Goal: Navigation & Orientation: Understand site structure

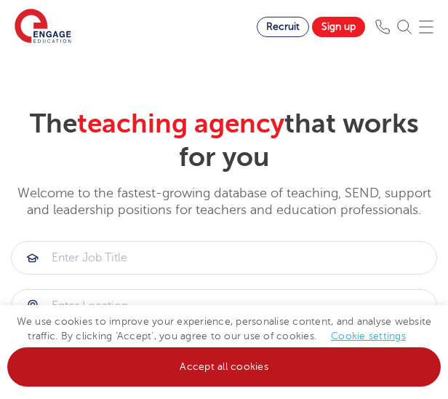
click at [292, 367] on link "Accept all cookies" at bounding box center [223, 366] width 433 height 39
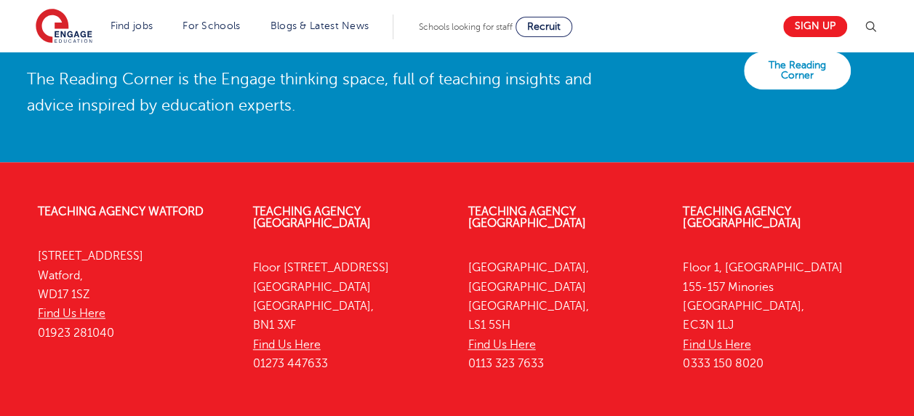
scroll to position [3414, 0]
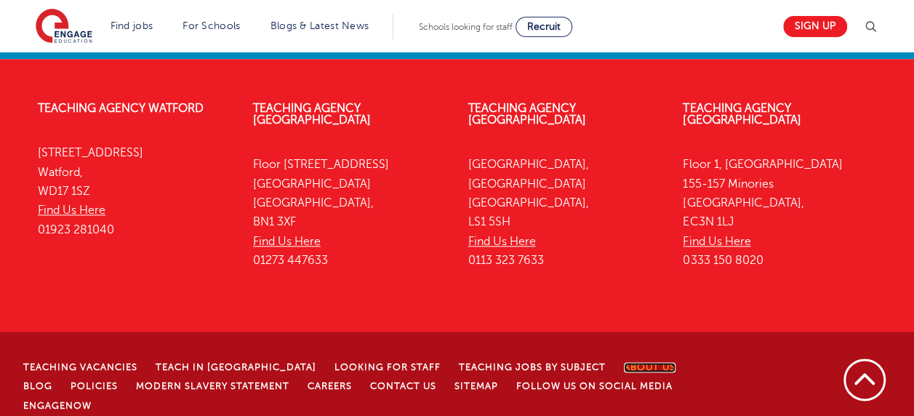
click at [447, 362] on link "About Us" at bounding box center [650, 367] width 52 height 10
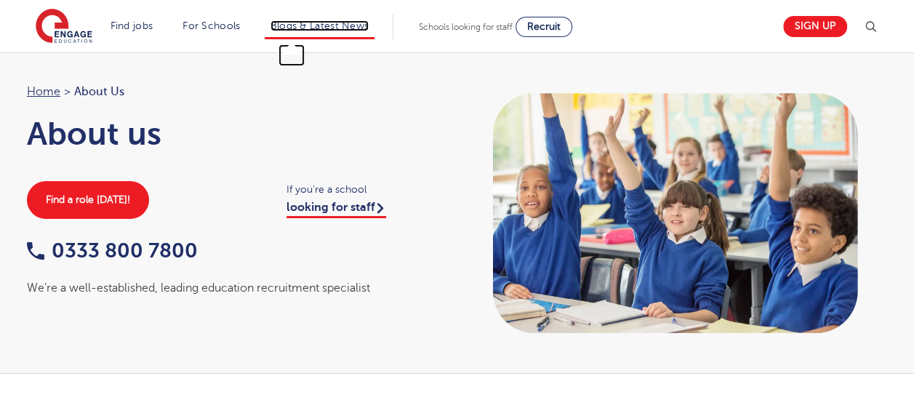
click at [293, 25] on link "Blogs & Latest News" at bounding box center [320, 25] width 99 height 11
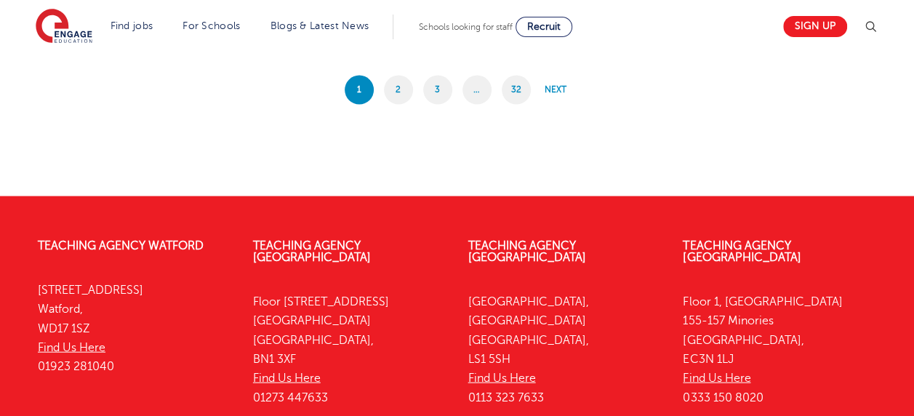
scroll to position [1454, 0]
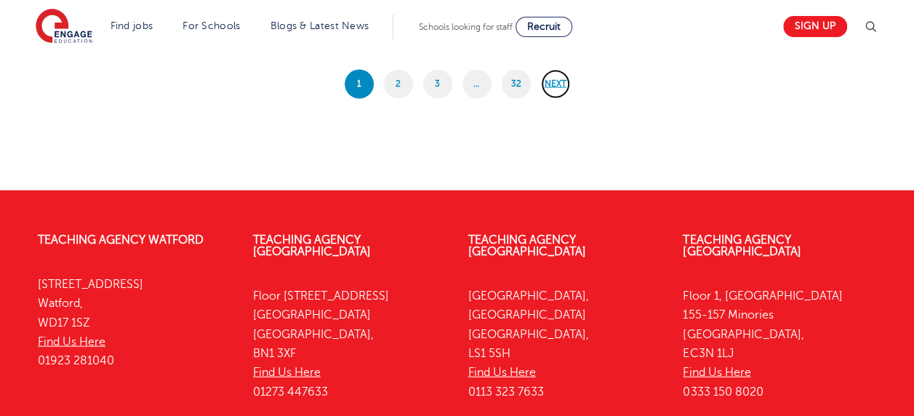
click at [551, 84] on link "Next" at bounding box center [555, 84] width 29 height 29
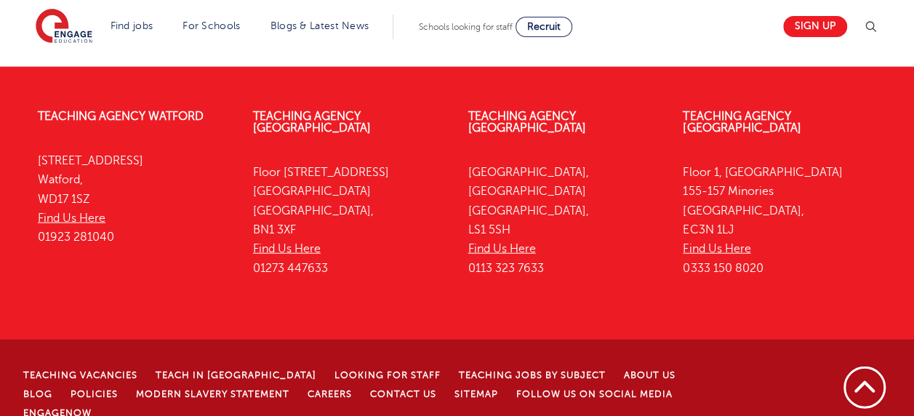
scroll to position [1613, 0]
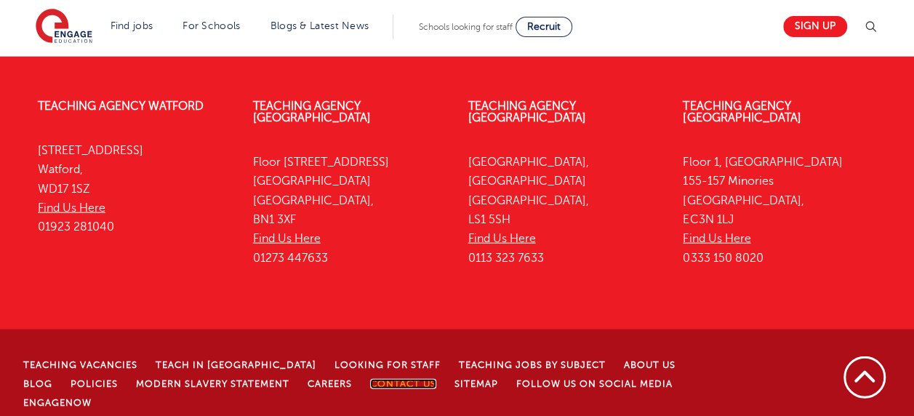
click at [370, 379] on link "Contact Us" at bounding box center [403, 384] width 66 height 10
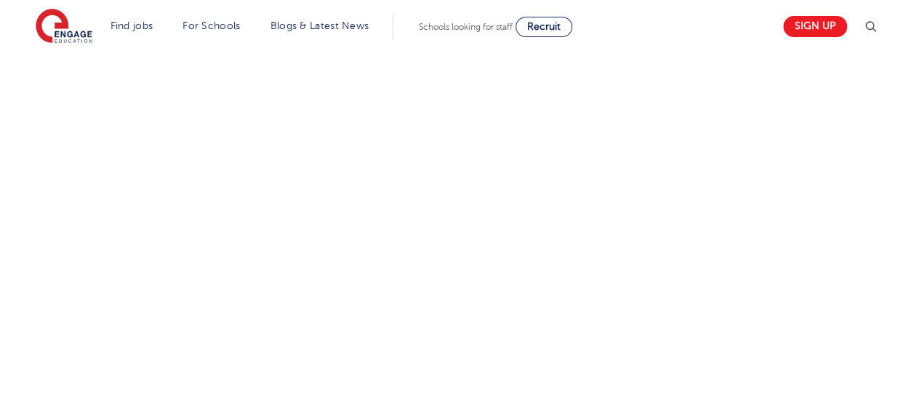
scroll to position [582, 0]
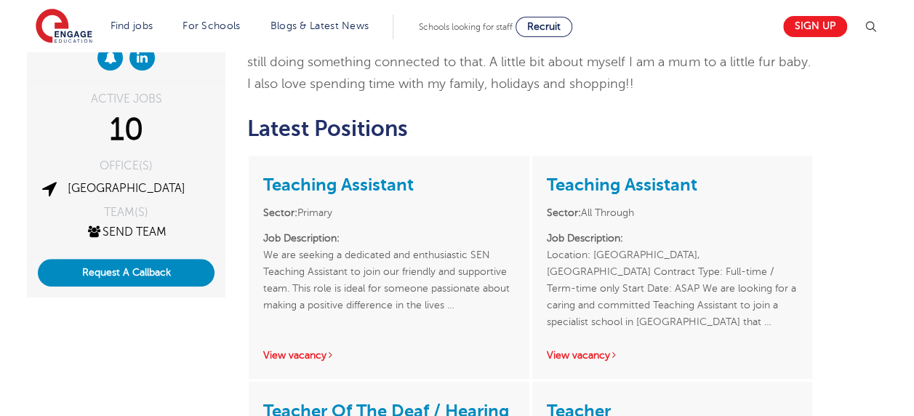
scroll to position [509, 0]
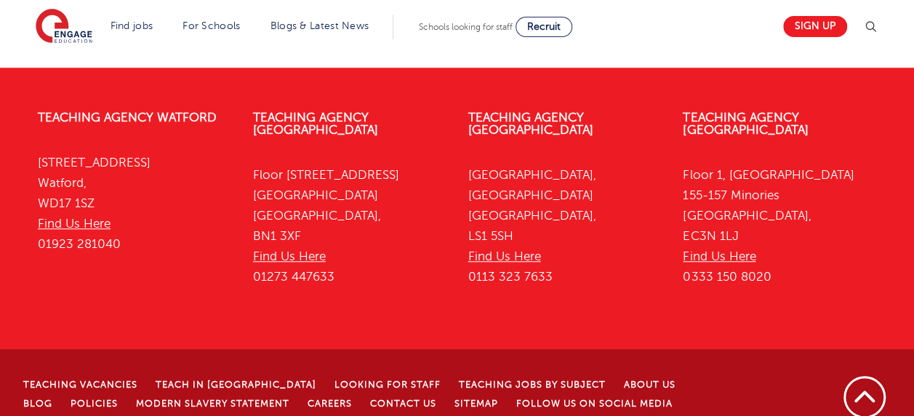
scroll to position [3290, 0]
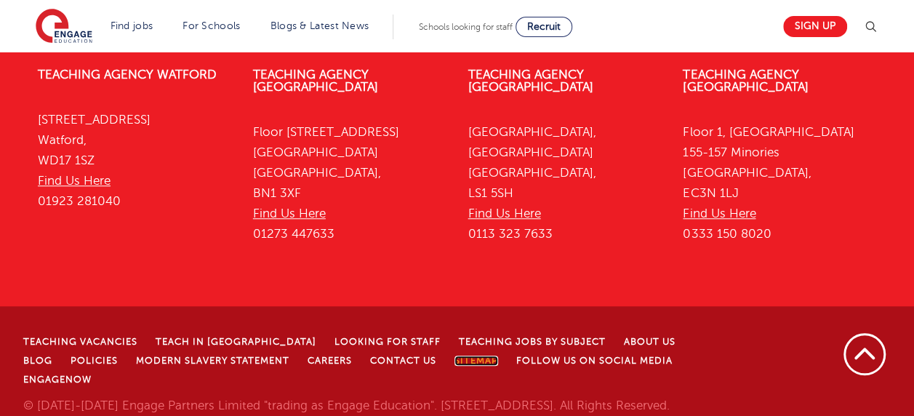
click at [455, 356] on link "Sitemap" at bounding box center [477, 361] width 44 height 10
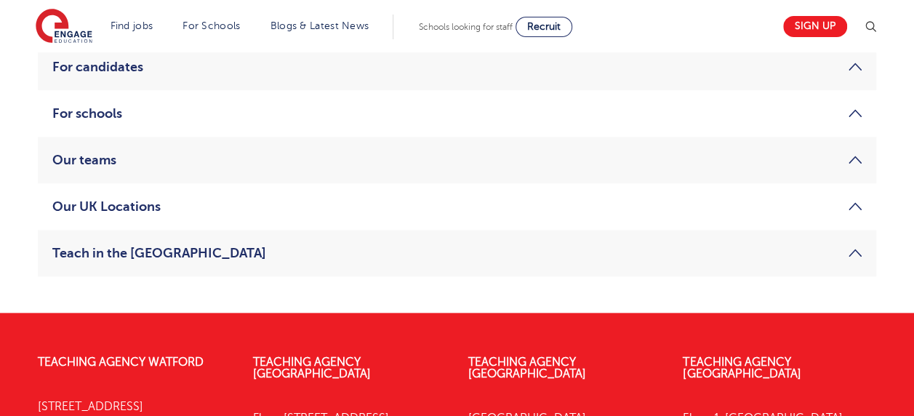
scroll to position [727, 0]
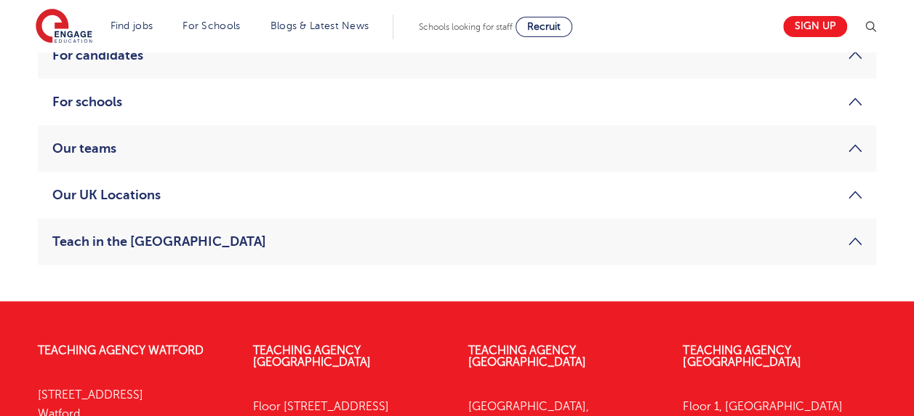
click at [73, 135] on li "Our teams London Mainstream Leeds International TAC North-West London SEND Nort…" at bounding box center [457, 148] width 839 height 47
click at [83, 145] on link "Our teams" at bounding box center [456, 148] width 809 height 17
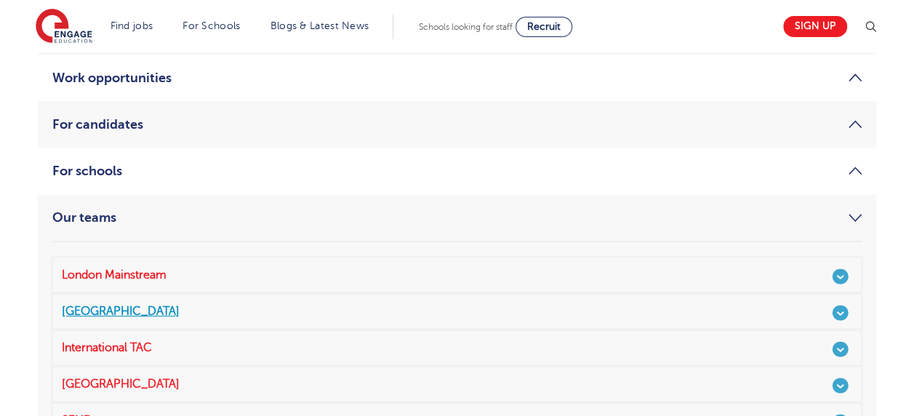
scroll to position [372, 0]
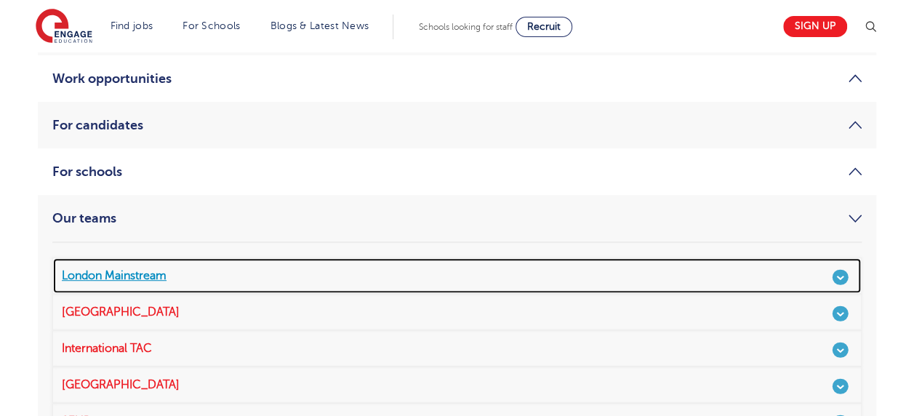
click at [113, 274] on link "London Mainstream" at bounding box center [456, 275] width 809 height 36
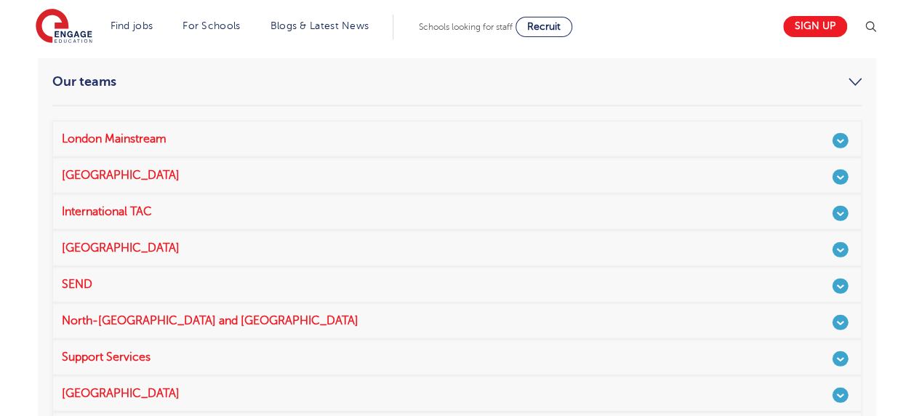
scroll to position [591, 0]
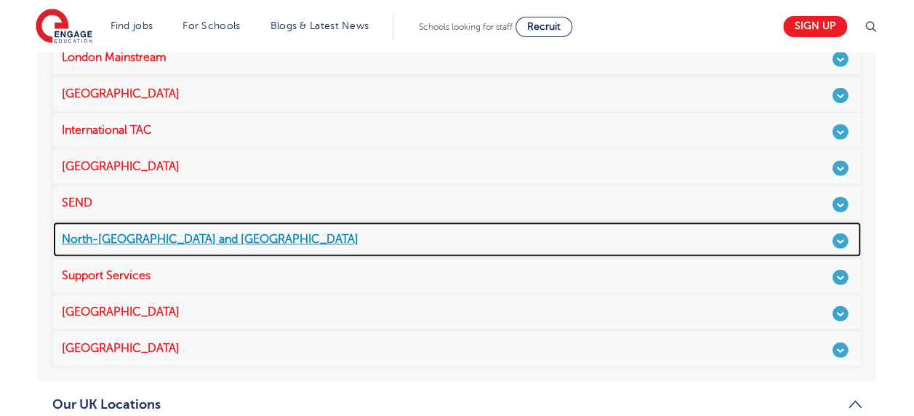
click at [115, 241] on link "North-London and Hertfordshire" at bounding box center [456, 239] width 809 height 36
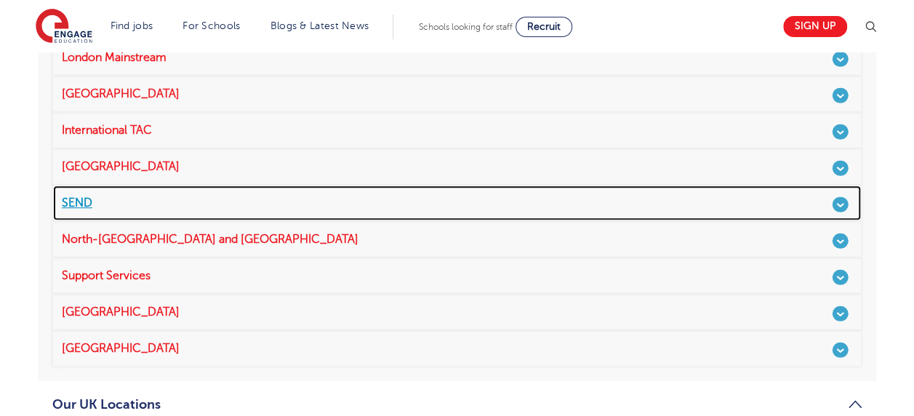
click at [85, 196] on link "SEND" at bounding box center [456, 203] width 809 height 36
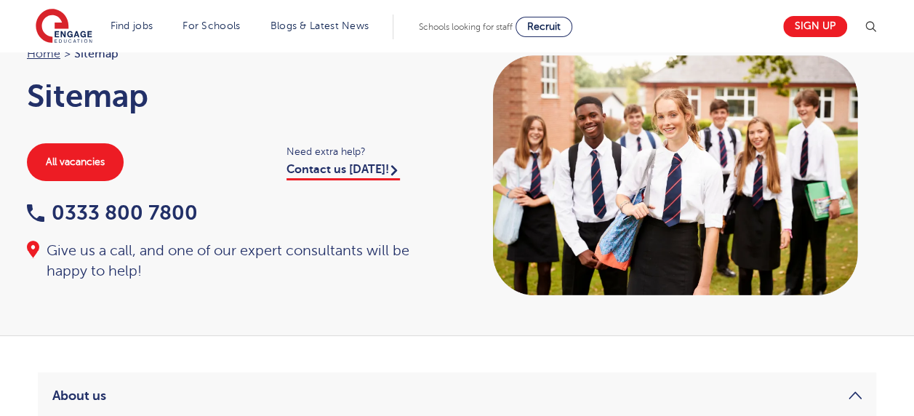
scroll to position [0, 0]
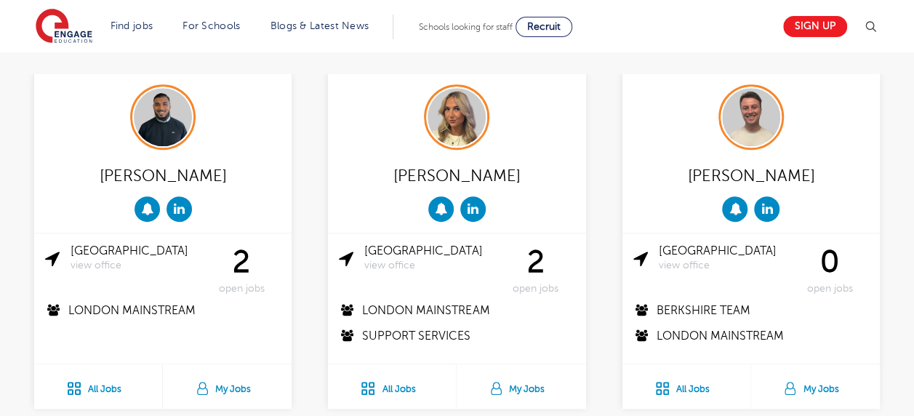
scroll to position [291, 0]
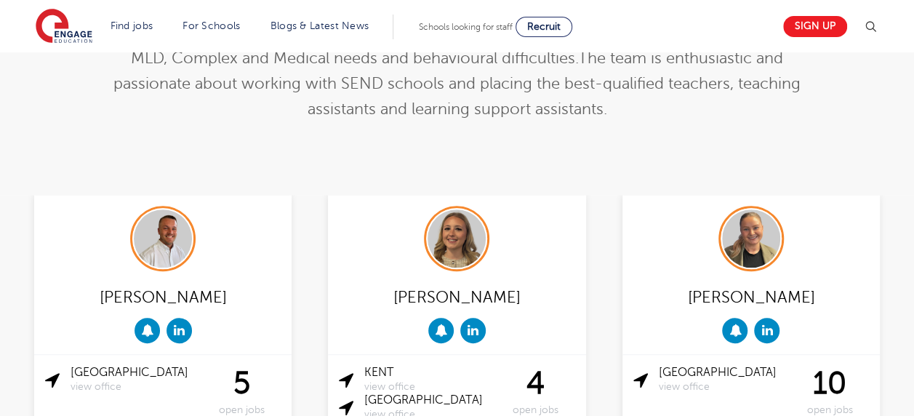
scroll to position [364, 0]
